Goal: Obtain resource: Download file/media

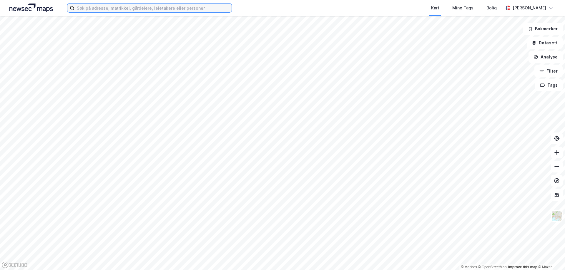
click at [96, 9] on input at bounding box center [152, 8] width 157 height 9
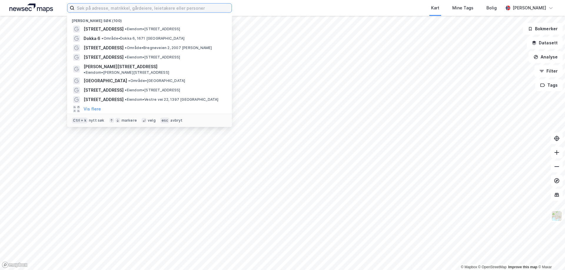
paste input "Brinken 35"
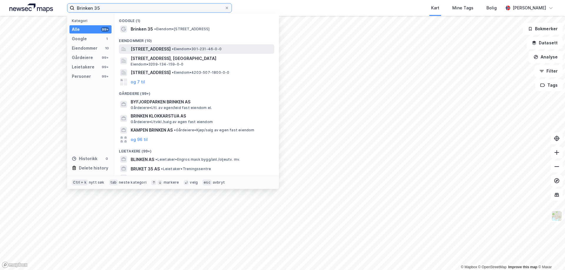
type input "Brinken 35"
click at [157, 52] on span "[STREET_ADDRESS]" at bounding box center [151, 49] width 40 height 7
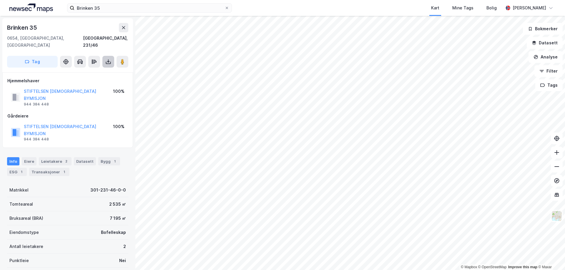
click at [110, 59] on icon at bounding box center [108, 62] width 6 height 6
click at [87, 71] on div "Last ned grunnbok" at bounding box center [79, 73] width 34 height 5
